Goal: Browse casually

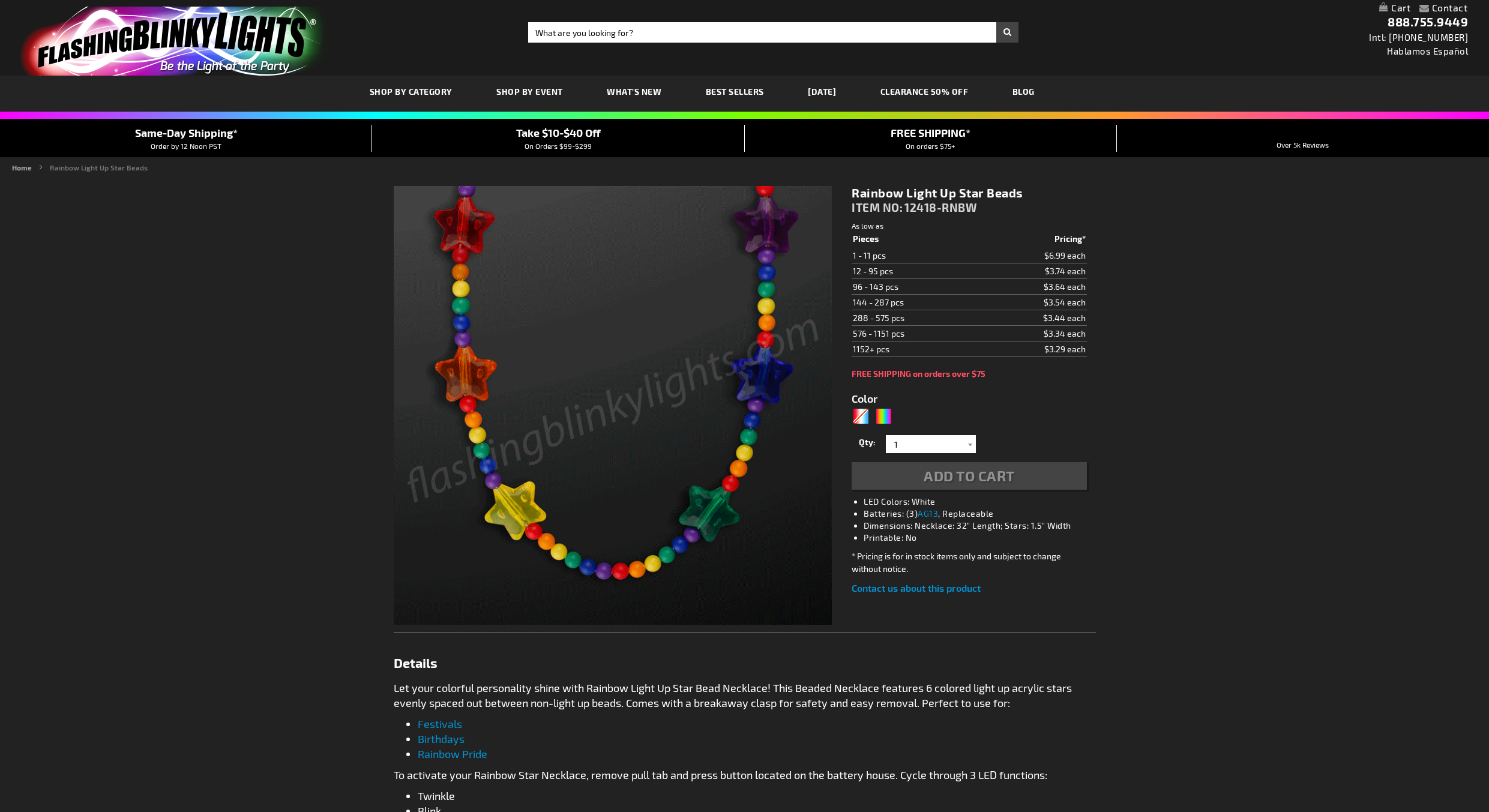
type input "5659"
